Goal: Find specific page/section: Find specific page/section

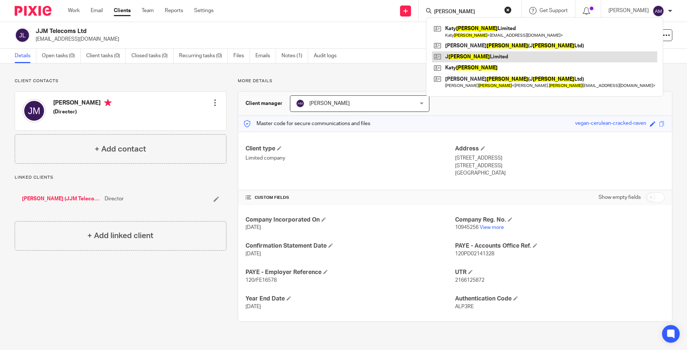
type input "[PERSON_NAME]"
click at [463, 56] on link at bounding box center [544, 56] width 225 height 11
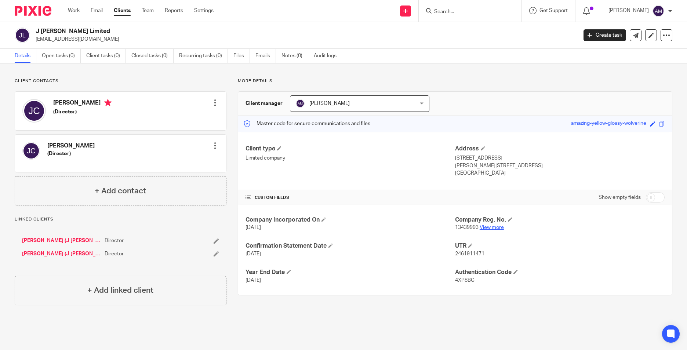
click at [485, 226] on link "View more" at bounding box center [491, 227] width 24 height 5
click at [463, 7] on form at bounding box center [472, 10] width 78 height 9
click at [460, 15] on input "Search" at bounding box center [466, 12] width 66 height 7
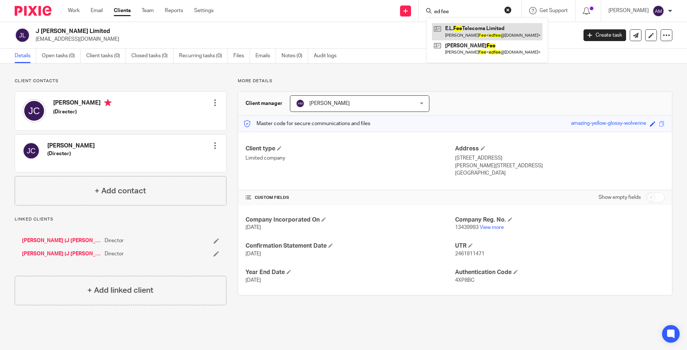
type input "ed fee"
click at [477, 32] on link at bounding box center [487, 31] width 110 height 17
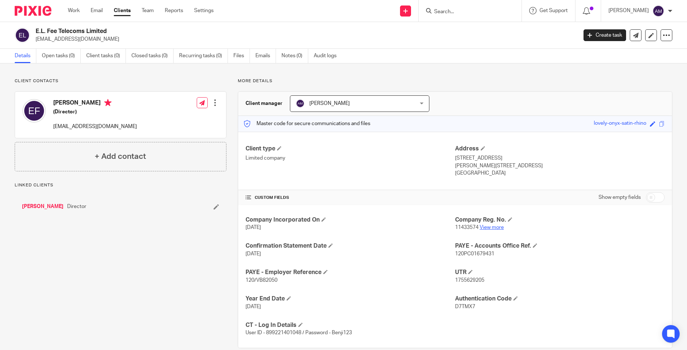
click at [487, 230] on link "View more" at bounding box center [491, 227] width 24 height 5
click at [497, 9] on input "Search" at bounding box center [466, 12] width 66 height 7
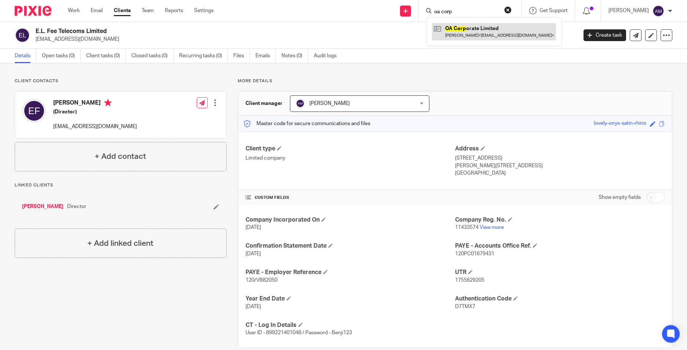
type input "oa corp"
click at [491, 30] on link at bounding box center [494, 31] width 124 height 17
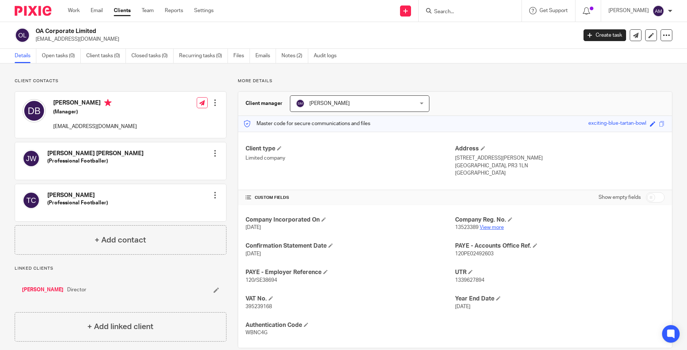
click at [493, 229] on link "View more" at bounding box center [491, 227] width 24 height 5
